Goal: Transaction & Acquisition: Purchase product/service

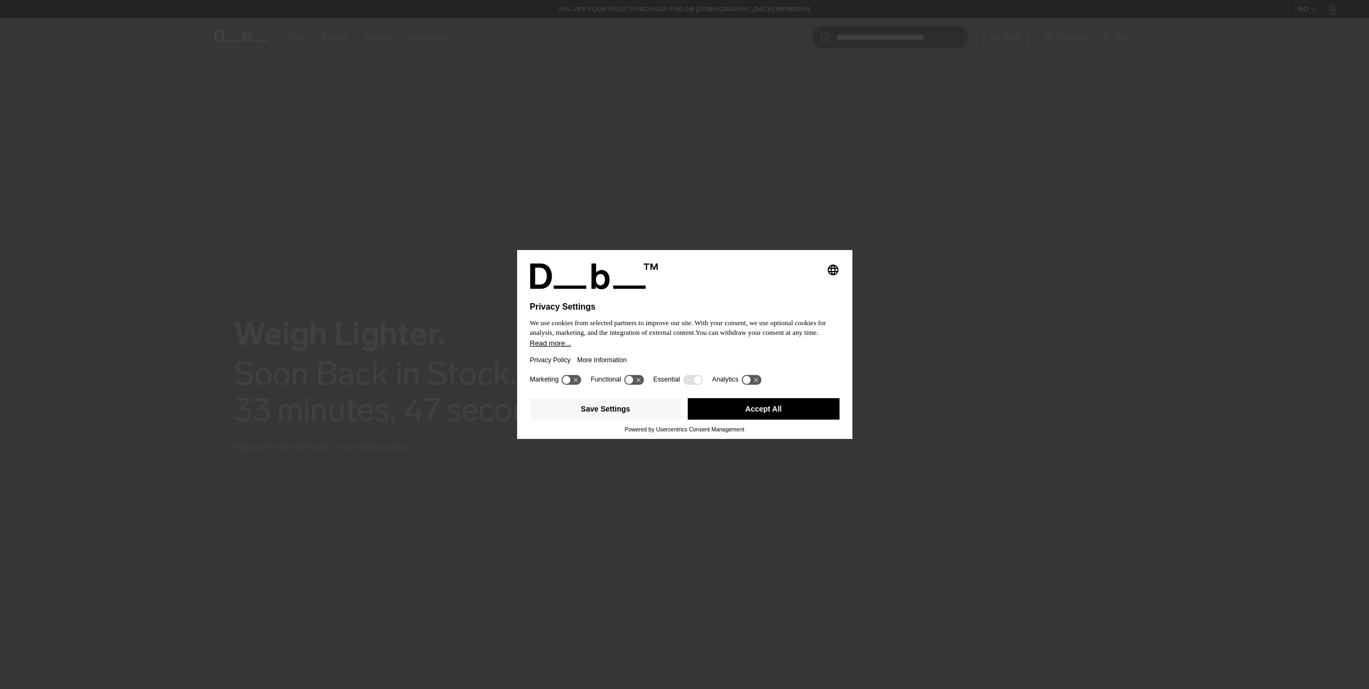
drag, startPoint x: 0, startPoint y: 0, endPoint x: 743, endPoint y: 418, distance: 852.1
click at [743, 418] on button "Accept All" at bounding box center [764, 408] width 152 height 21
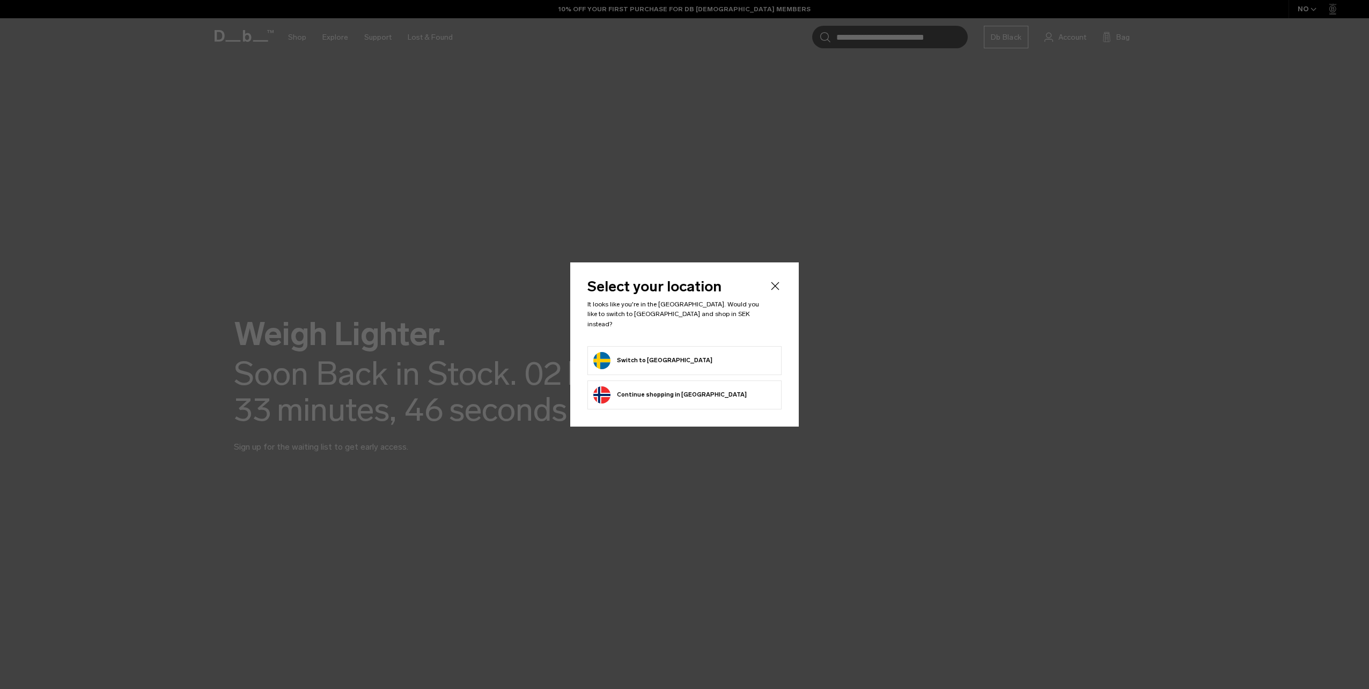
click at [656, 355] on button "Switch to Sweden" at bounding box center [652, 360] width 119 height 17
click at [655, 355] on button "Switch to Sweden" at bounding box center [652, 360] width 119 height 17
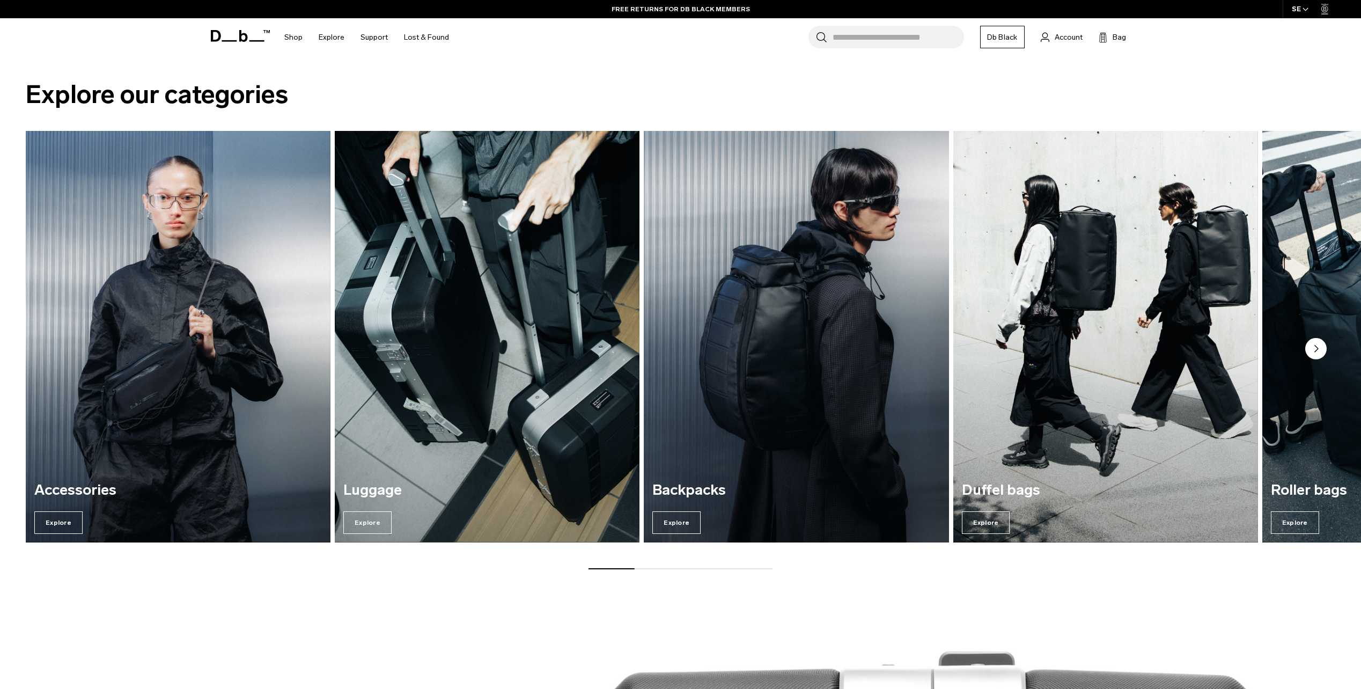
scroll to position [682, 0]
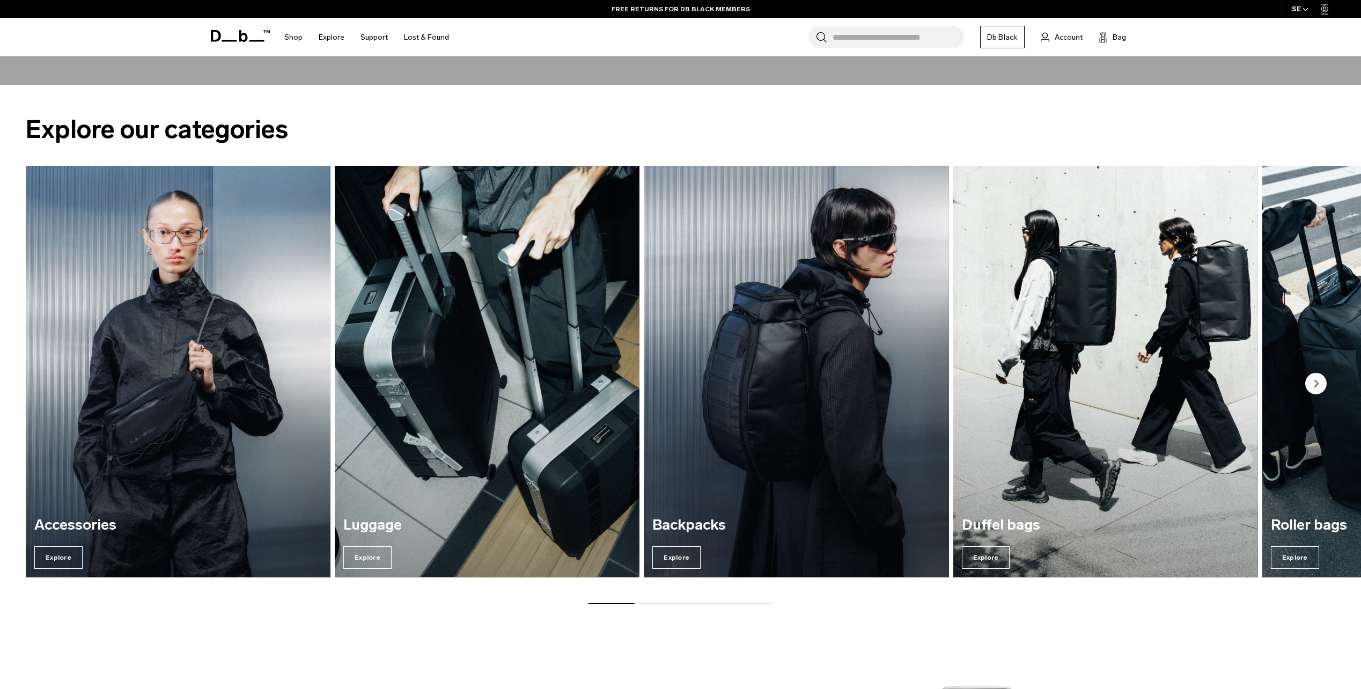
click at [1320, 380] on circle "Next slide" at bounding box center [1315, 383] width 21 height 21
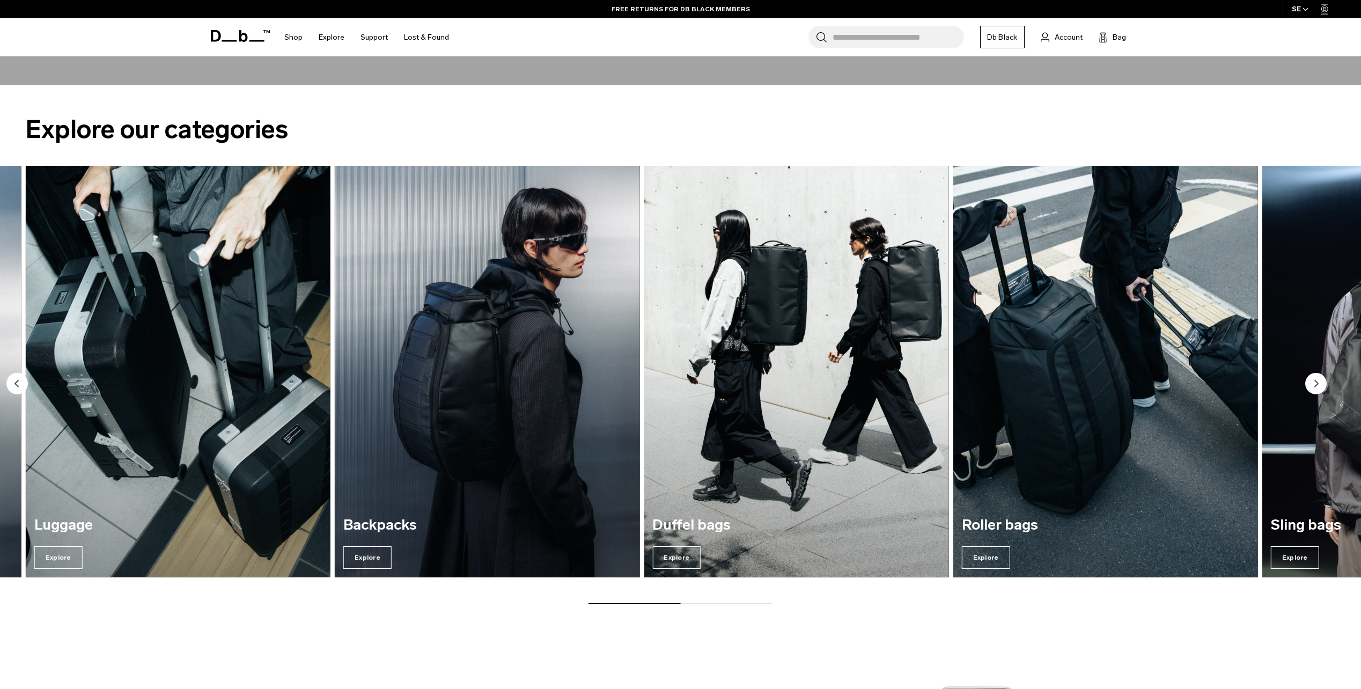
click at [1317, 381] on circle "Next slide" at bounding box center [1315, 383] width 21 height 21
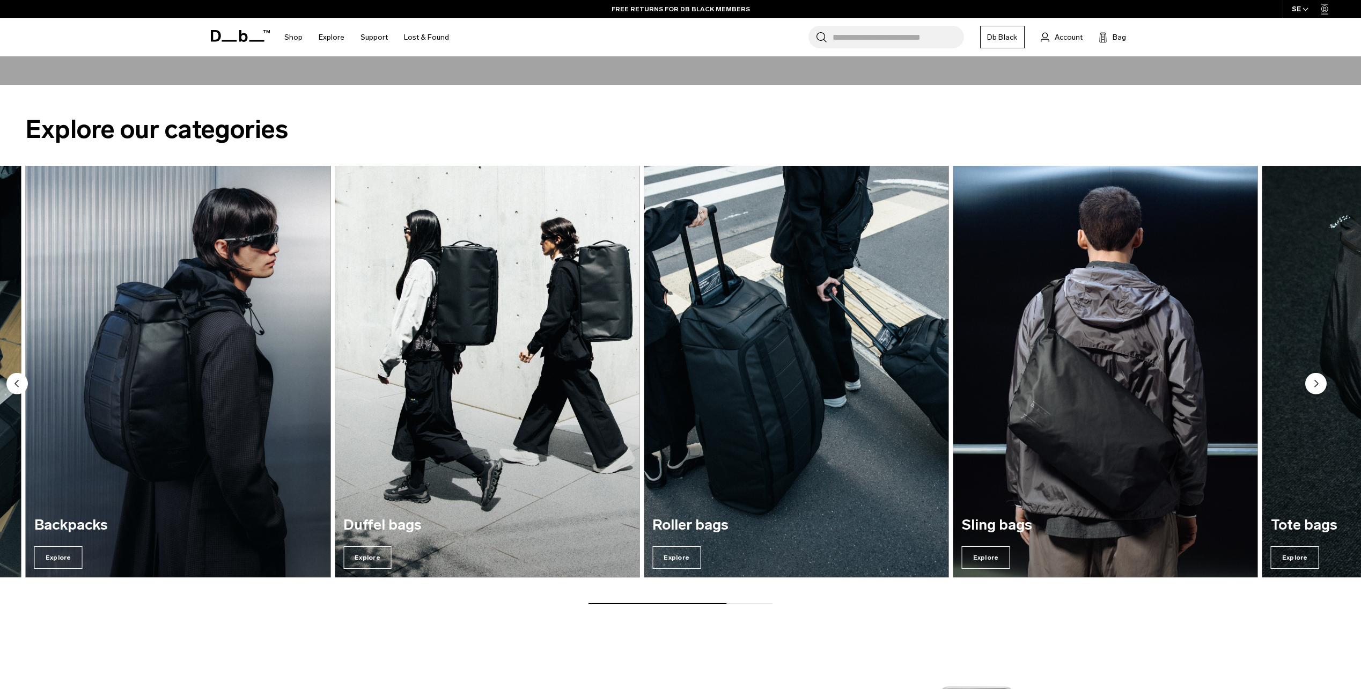
click at [1317, 381] on circle "Next slide" at bounding box center [1315, 383] width 21 height 21
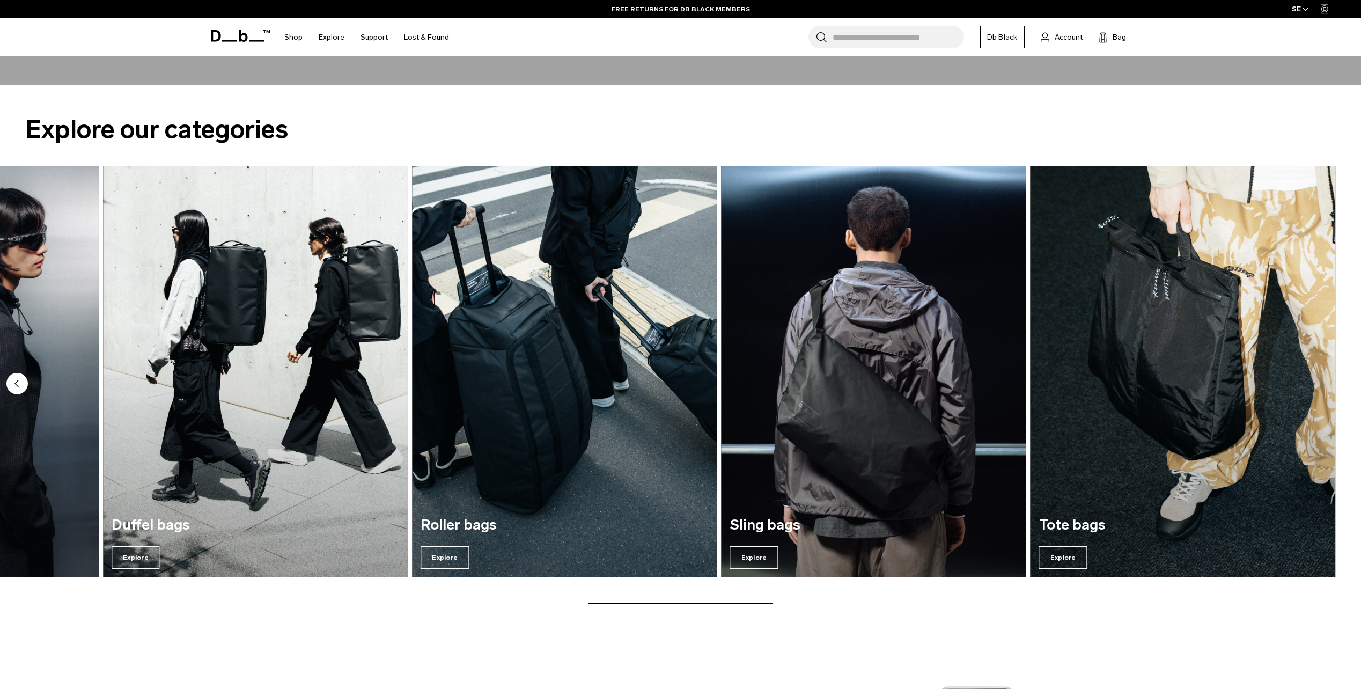
click at [1317, 381] on img "7 / 7" at bounding box center [1183, 372] width 305 height 412
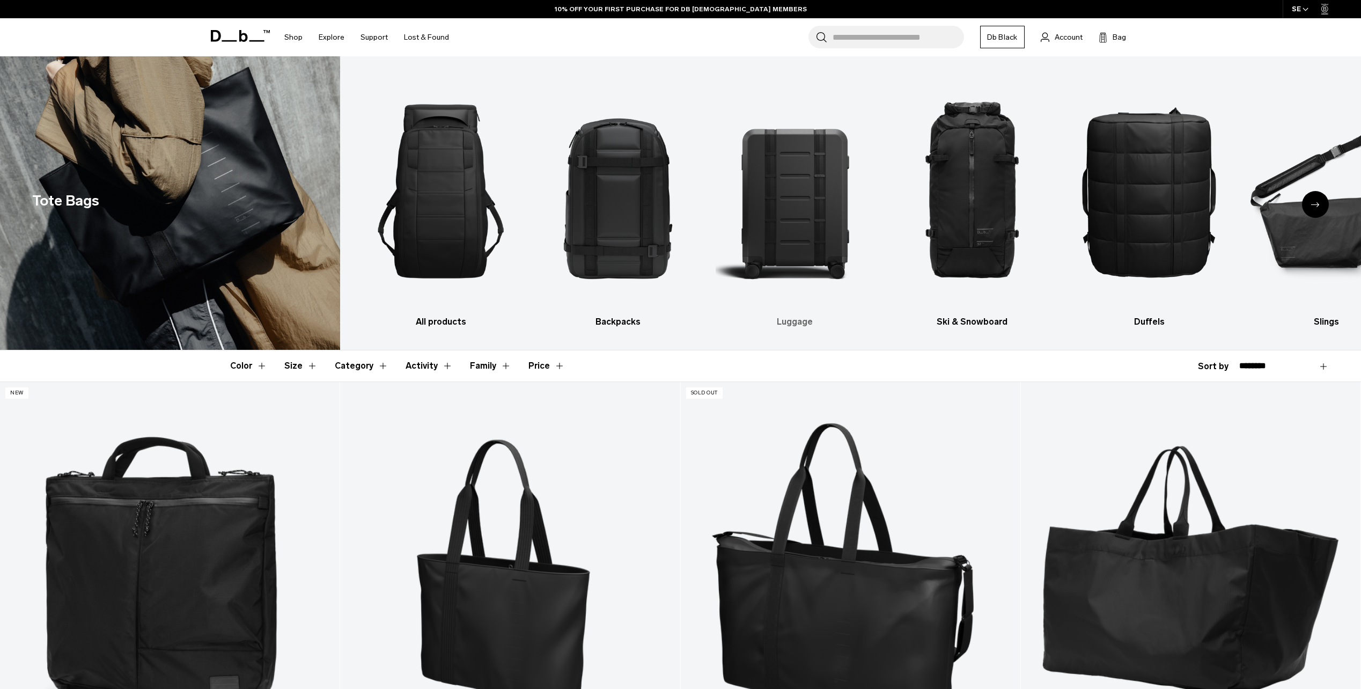
click at [803, 190] on img "3 / 10" at bounding box center [795, 191] width 158 height 238
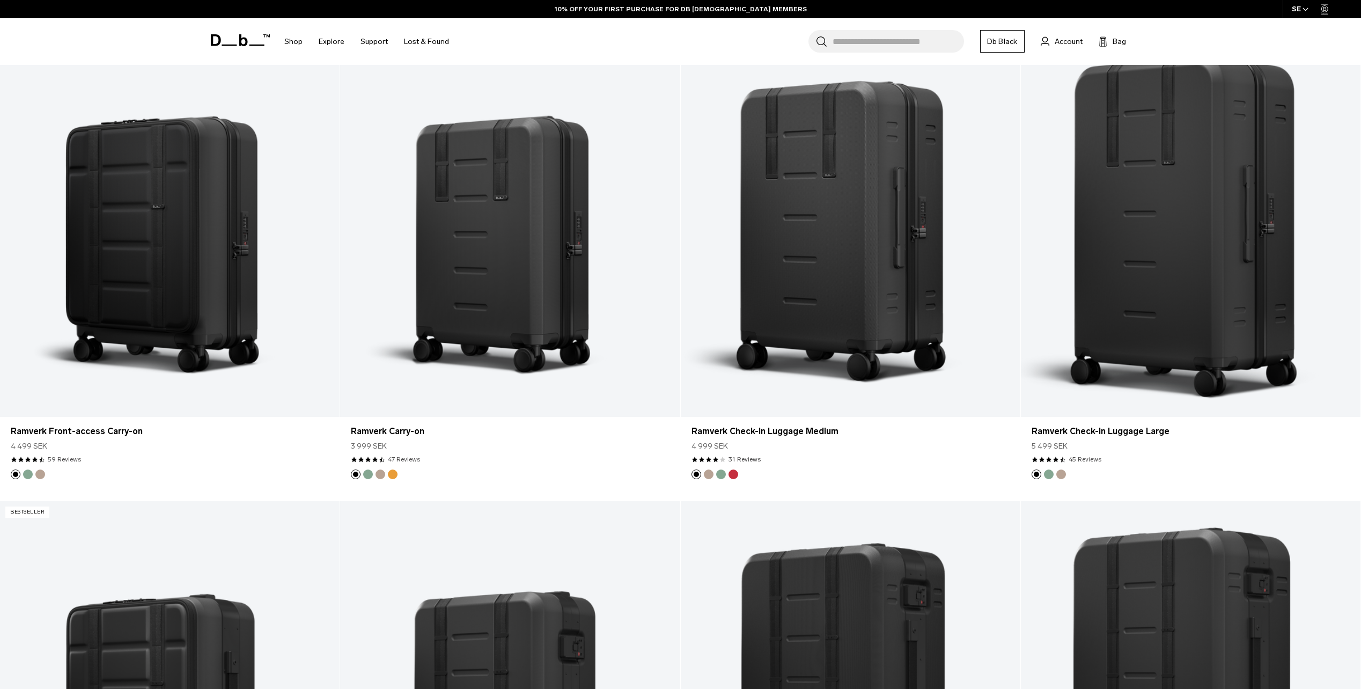
scroll to position [1288, 0]
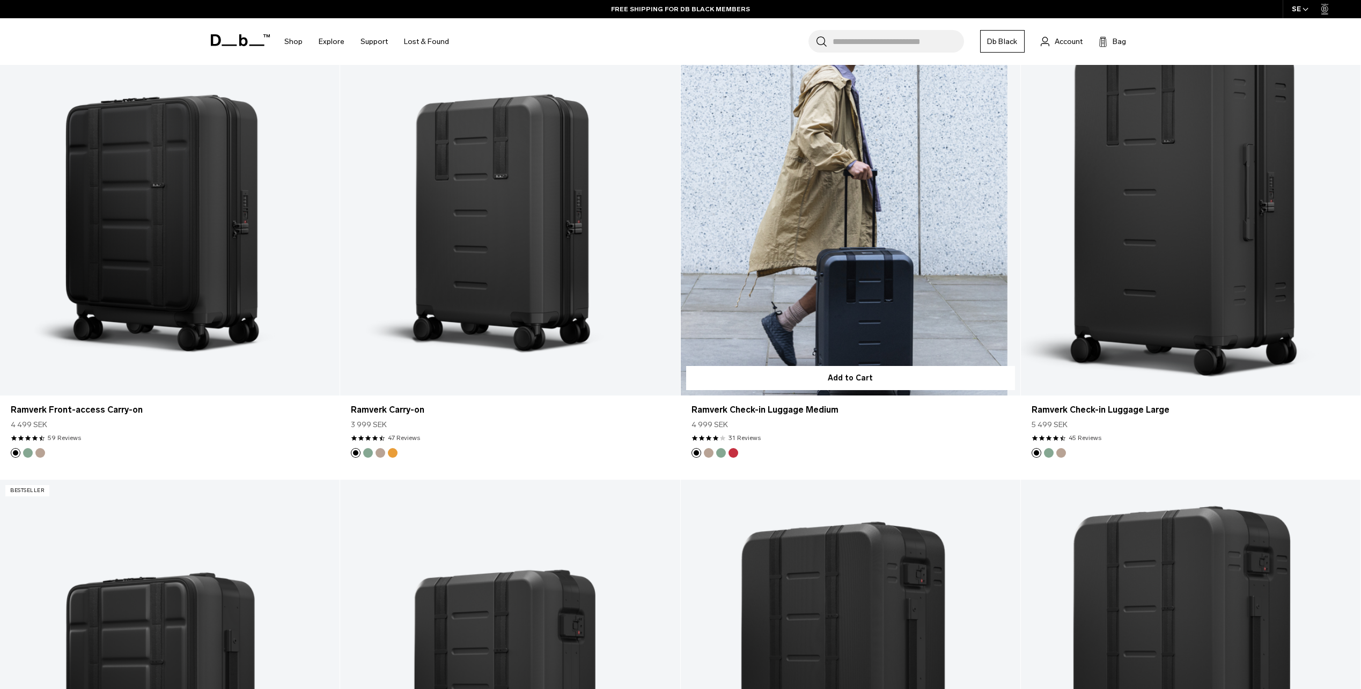
click at [860, 218] on link "Ramverk Check-in Luggage Medium" at bounding box center [851, 207] width 340 height 378
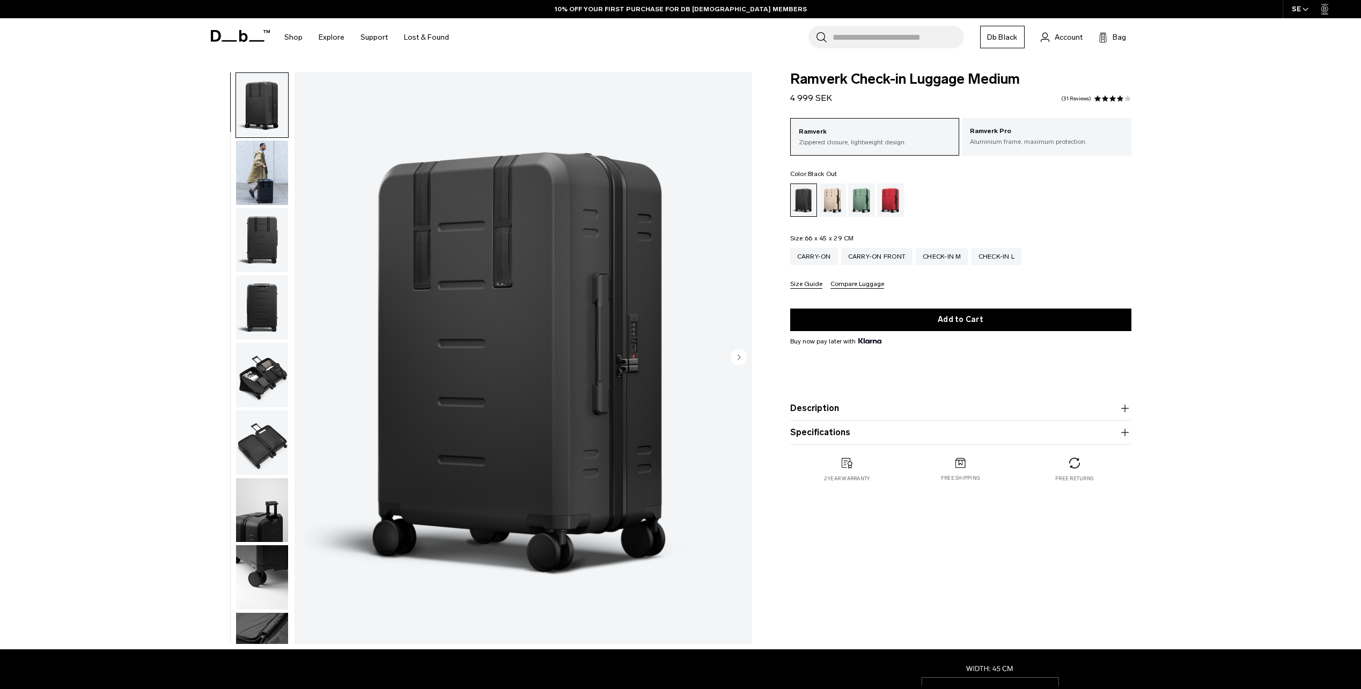
click at [271, 224] on img "button" at bounding box center [262, 240] width 52 height 64
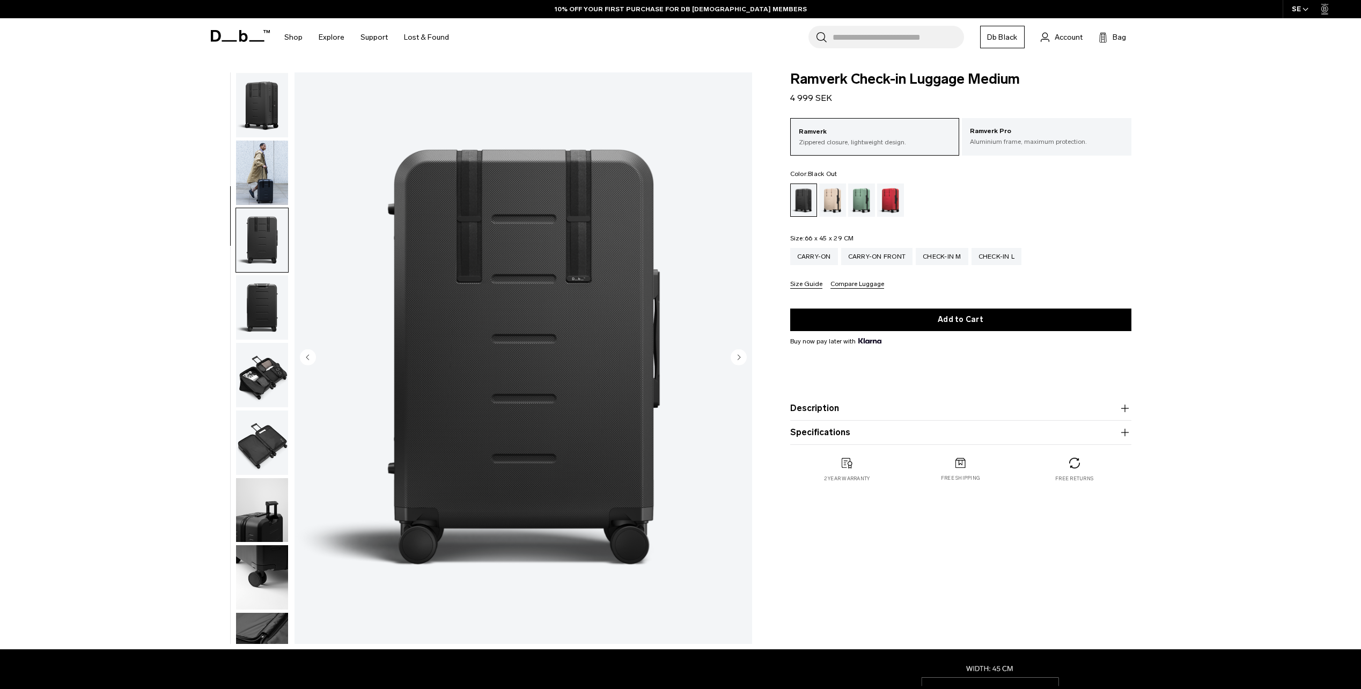
scroll to position [101, 0]
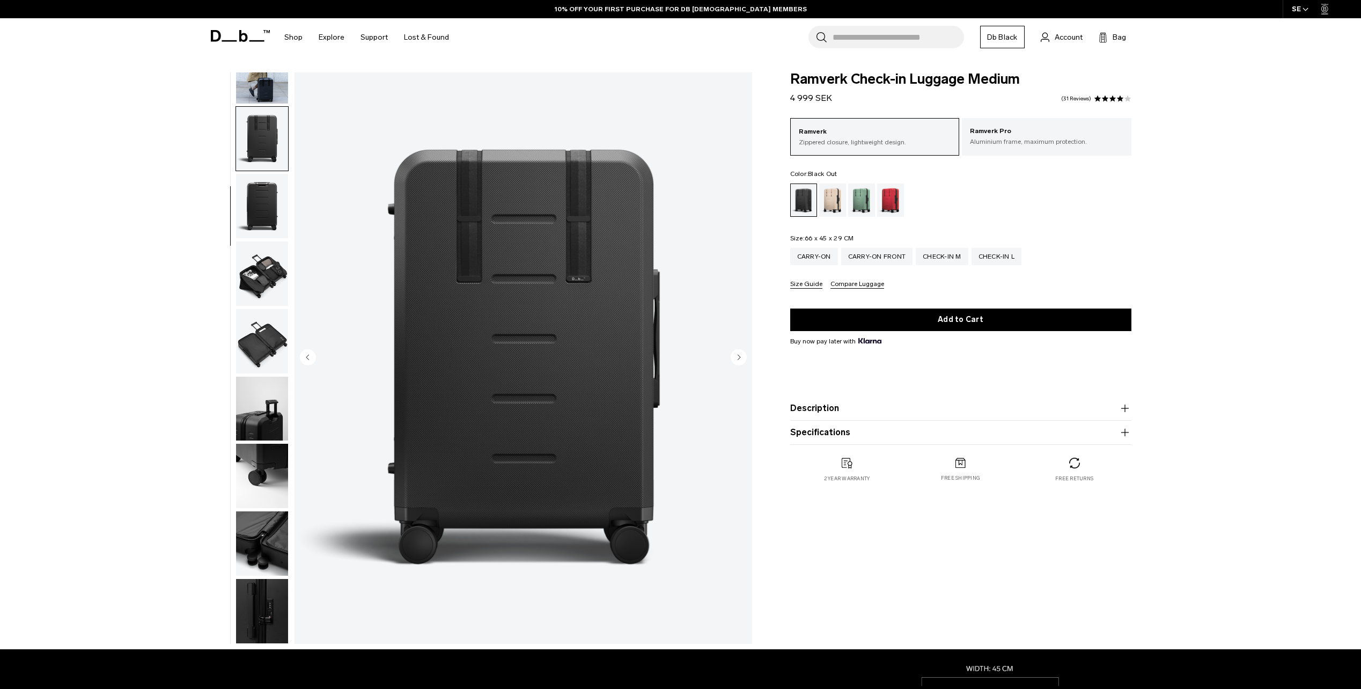
click at [266, 105] on ul at bounding box center [262, 357] width 53 height 571
click at [267, 97] on img "button" at bounding box center [262, 71] width 52 height 64
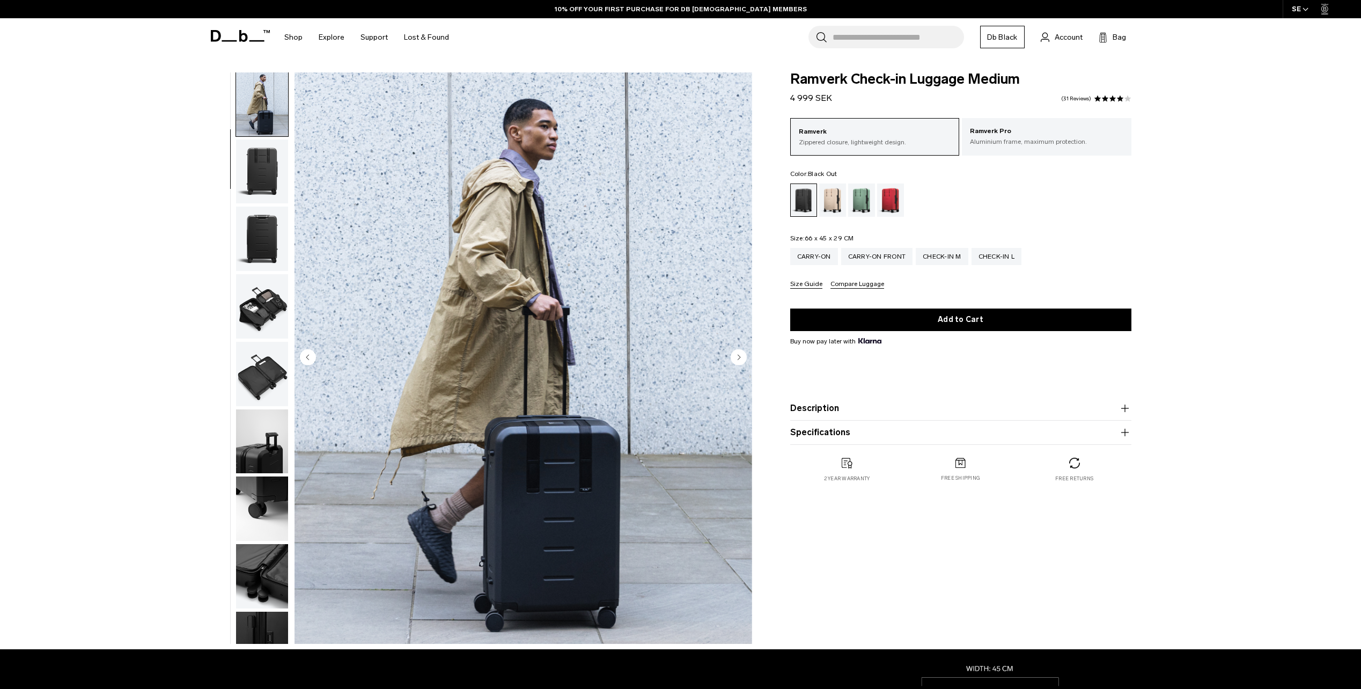
scroll to position [68, 0]
click at [267, 312] on img "button" at bounding box center [262, 307] width 52 height 64
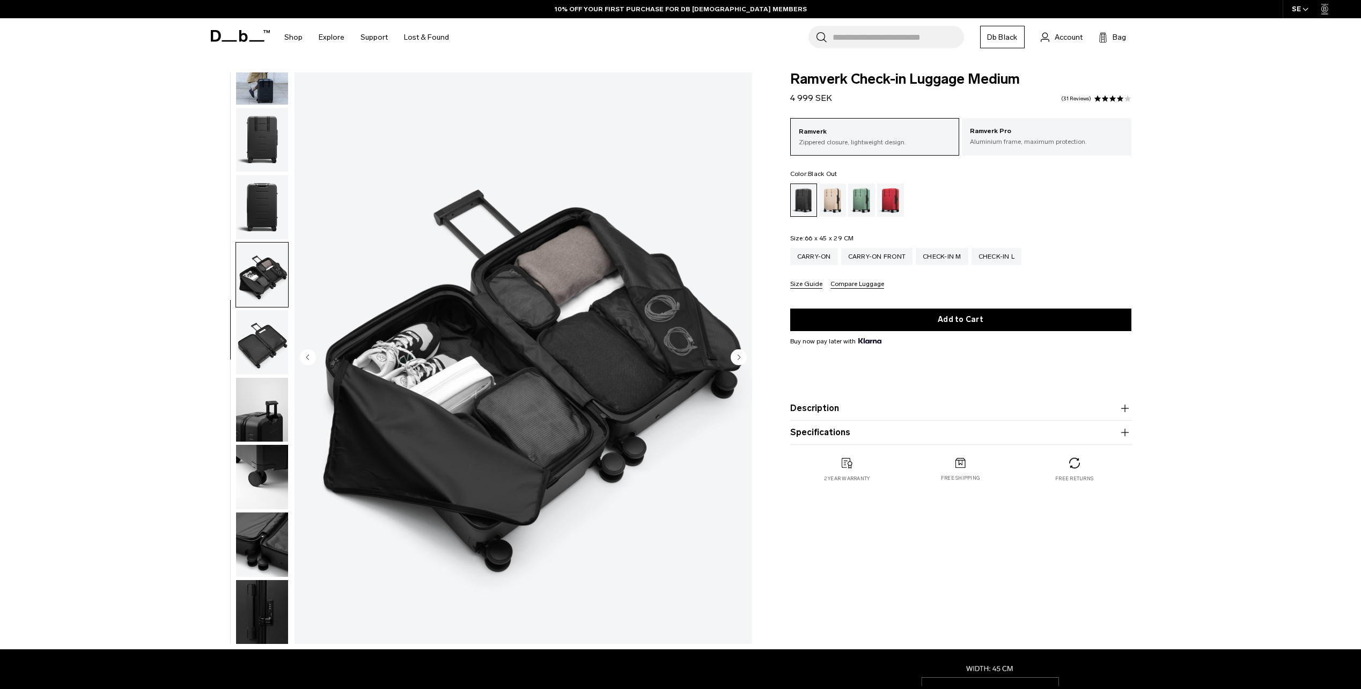
scroll to position [101, 0]
